Goal: Navigation & Orientation: Find specific page/section

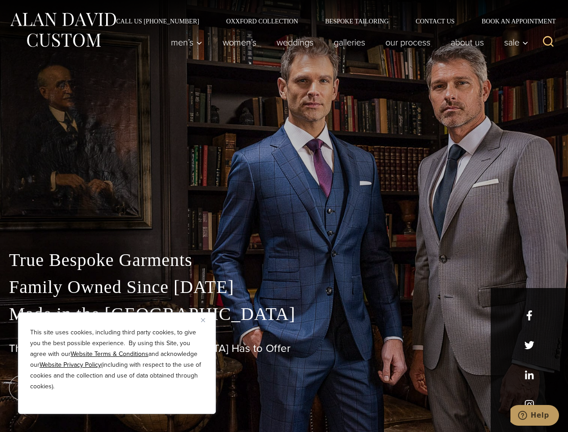
click at [284, 216] on div "True Bespoke Garments Family Owned Since [DATE] Made in [GEOGRAPHIC_DATA] The B…" at bounding box center [284, 317] width 568 height 230
click at [206, 320] on button "Close" at bounding box center [206, 319] width 11 height 11
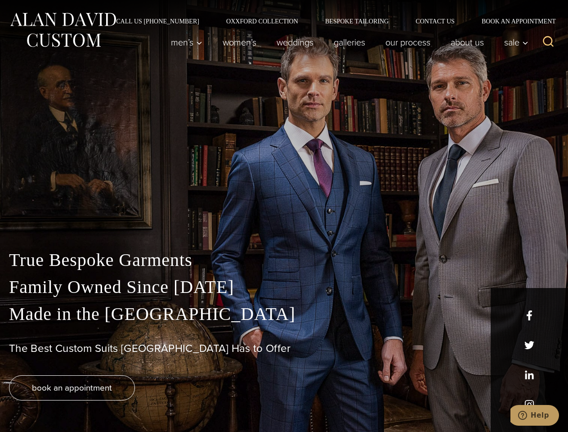
click at [117, 402] on div "True Bespoke Garments Family Owned Since [DATE] Made in [GEOGRAPHIC_DATA] The B…" at bounding box center [284, 339] width 568 height 185
click at [548, 42] on icon "Search" at bounding box center [548, 41] width 13 height 13
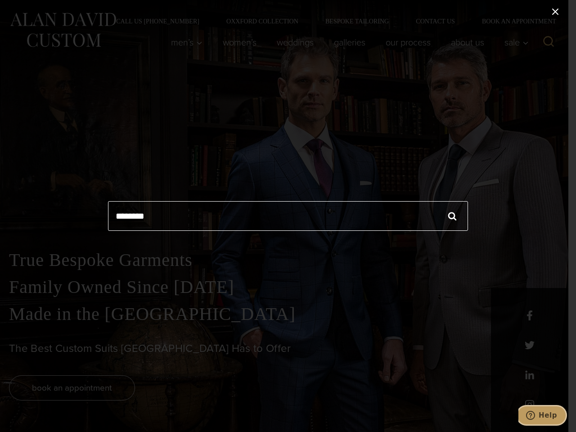
click at [535, 415] on icon "Help" at bounding box center [530, 415] width 9 height 9
